Goal: Task Accomplishment & Management: Manage account settings

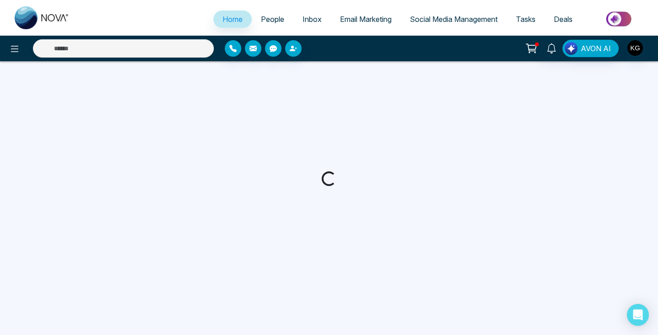
select select "*"
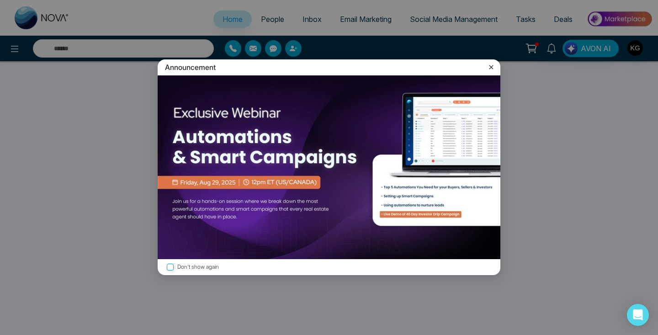
select select "*"
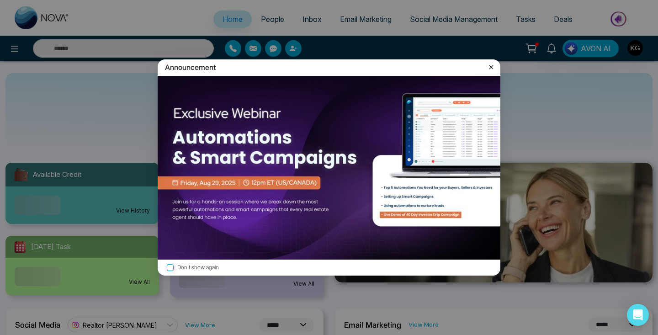
click at [491, 65] on icon at bounding box center [491, 67] width 9 height 9
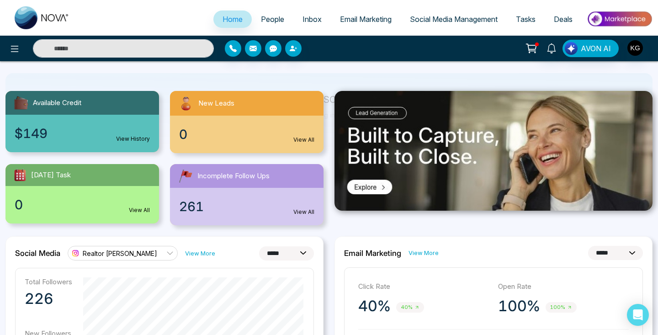
scroll to position [72, 0]
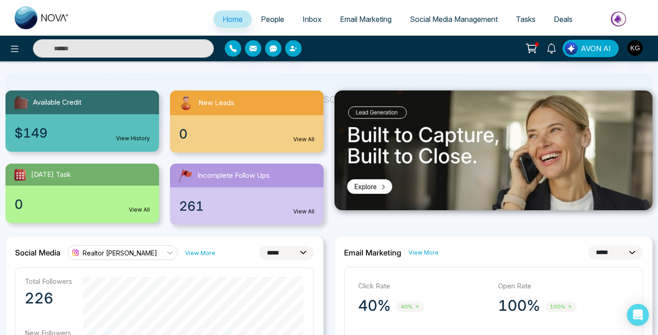
click at [221, 187] on div "Incomplete Follow Ups" at bounding box center [247, 176] width 154 height 24
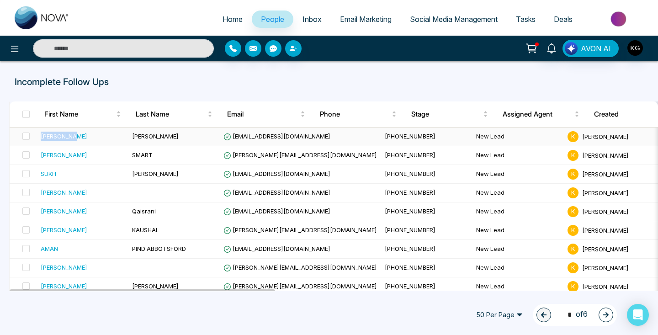
drag, startPoint x: 80, startPoint y: 136, endPoint x: 41, endPoint y: 138, distance: 39.4
click at [41, 138] on div "JAI KANWAR" at bounding box center [83, 136] width 84 height 9
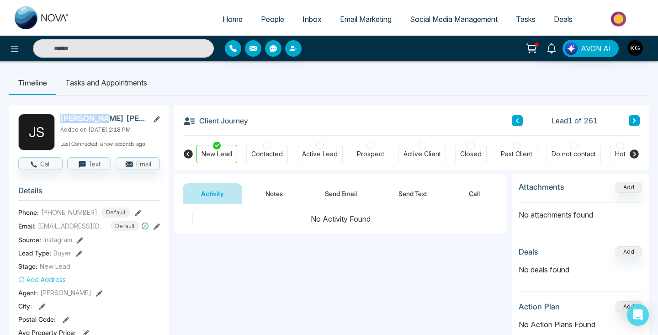
drag, startPoint x: 60, startPoint y: 118, endPoint x: 108, endPoint y: 115, distance: 47.7
click at [108, 115] on h2 "JAI KANWAR SANDHU" at bounding box center [102, 118] width 85 height 9
copy h2 "JAI KANWAR"
